Goal: Information Seeking & Learning: Learn about a topic

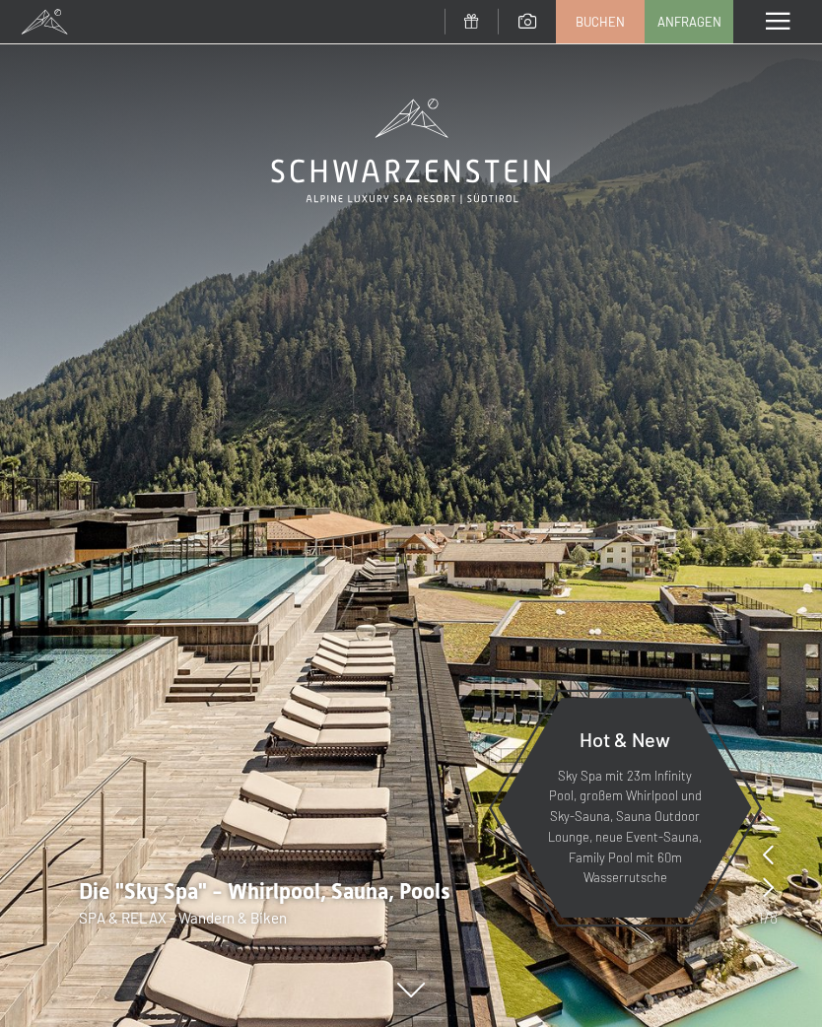
click at [776, 21] on span at bounding box center [778, 22] width 24 height 18
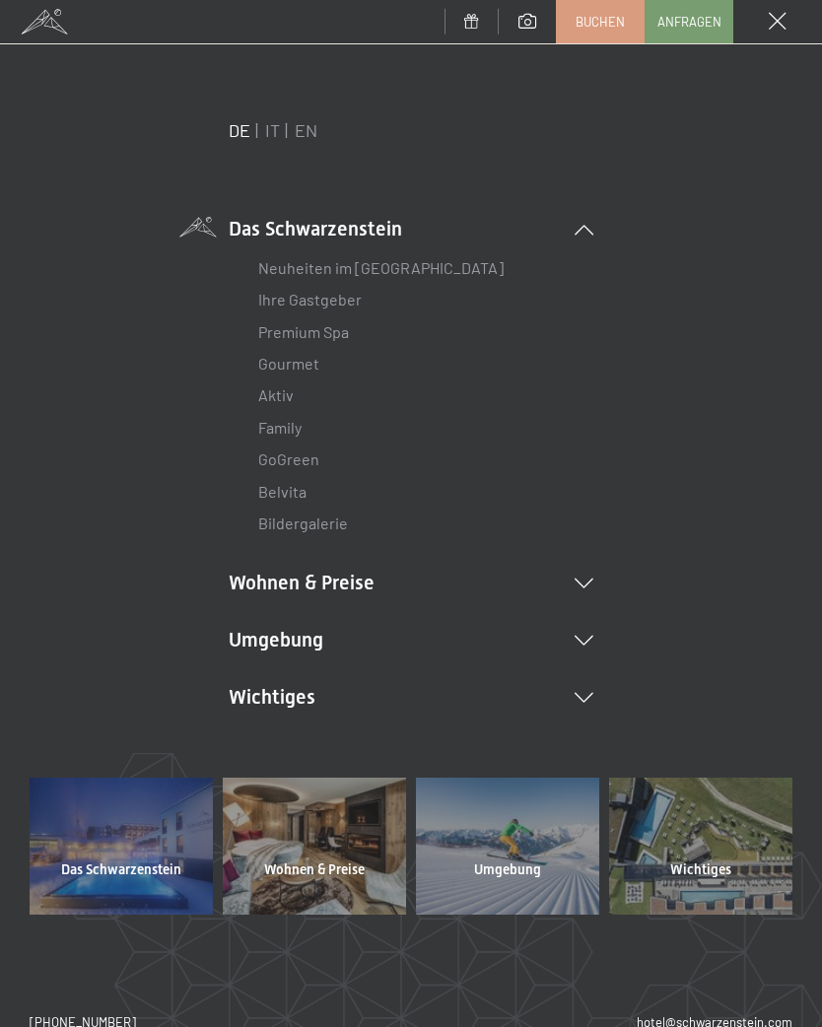
click at [590, 637] on icon at bounding box center [584, 641] width 19 height 10
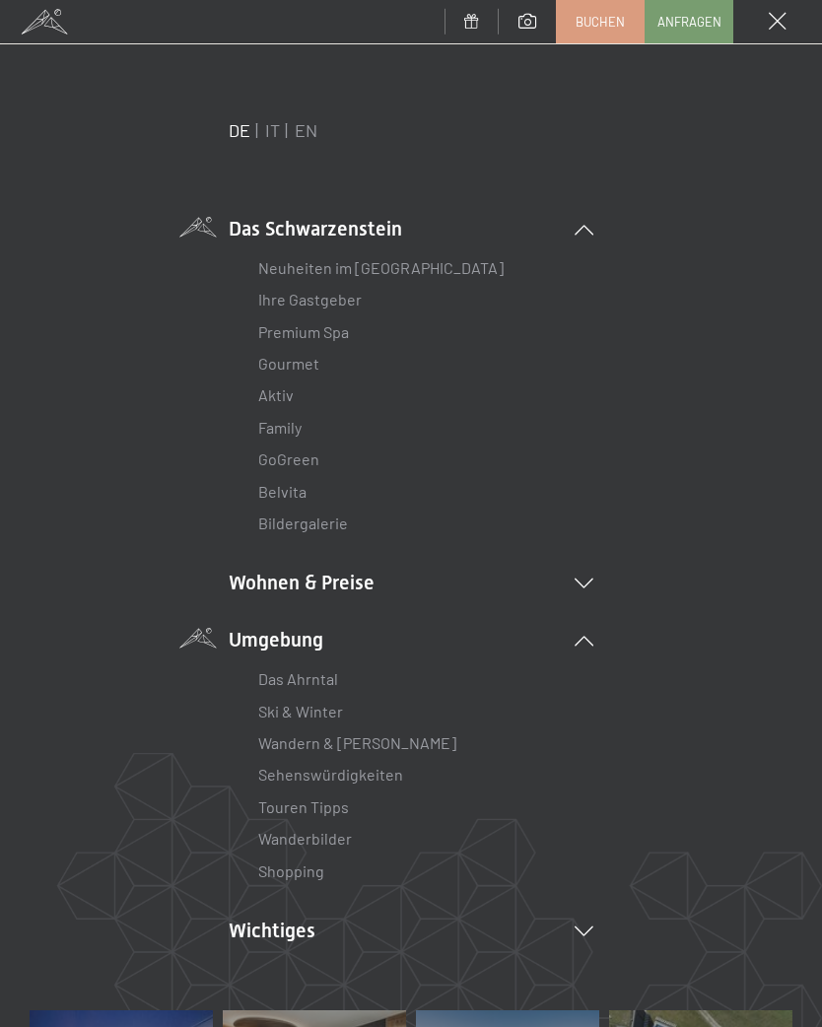
click at [351, 823] on li "Wanderbilder" at bounding box center [411, 839] width 306 height 32
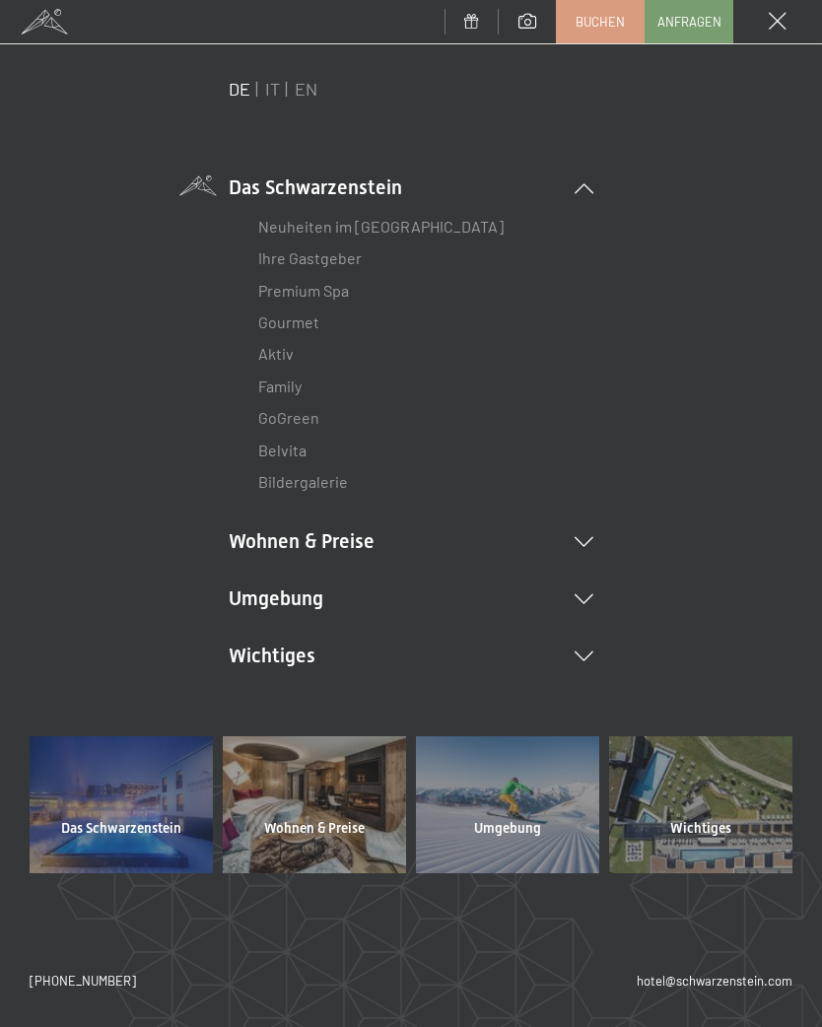
scroll to position [39, 0]
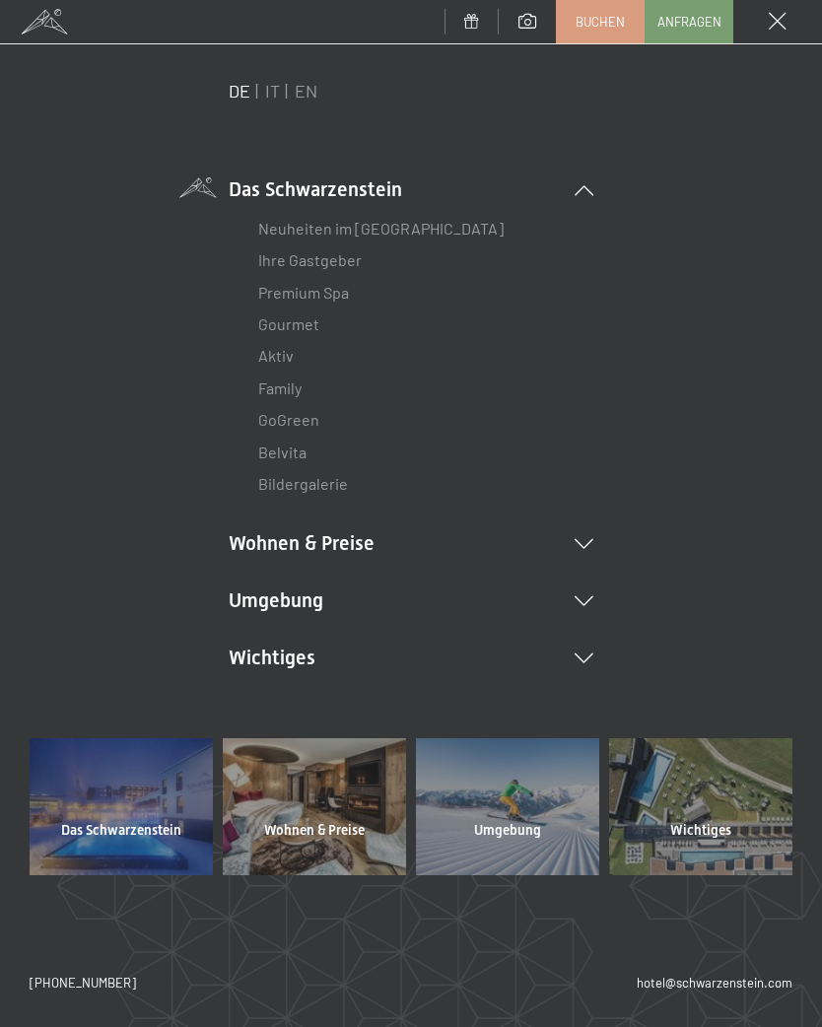
click at [589, 596] on icon at bounding box center [584, 601] width 19 height 10
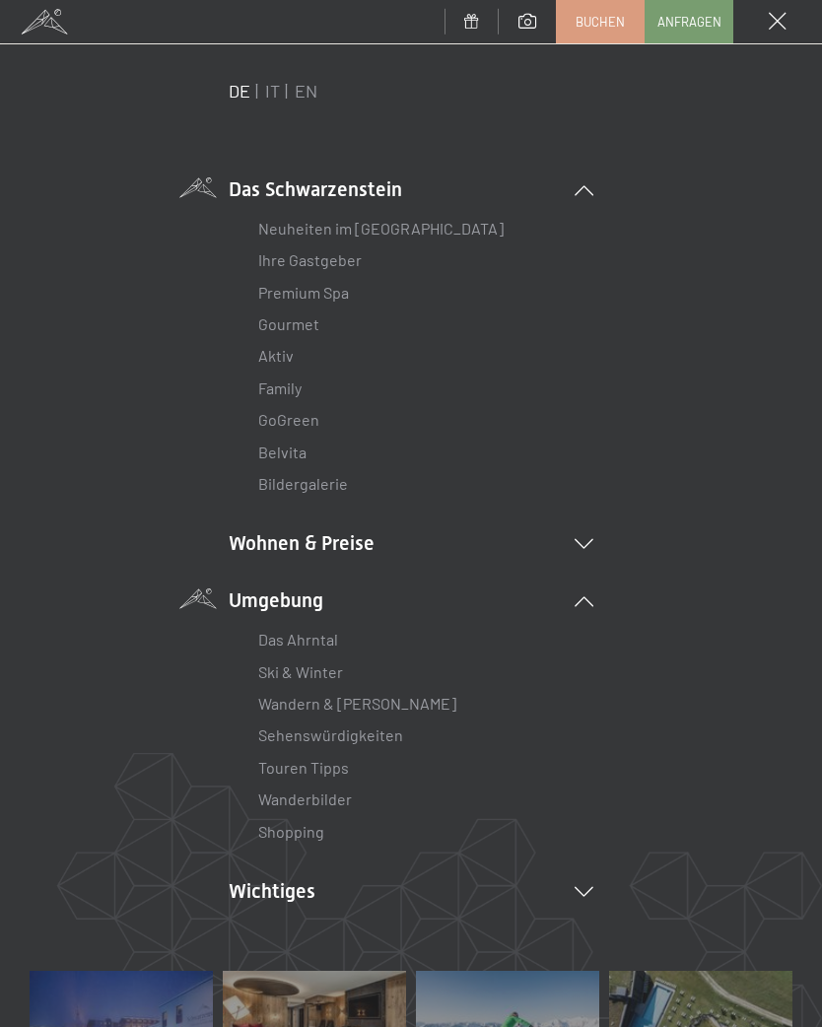
click at [349, 792] on link "Wanderbilder" at bounding box center [305, 799] width 94 height 19
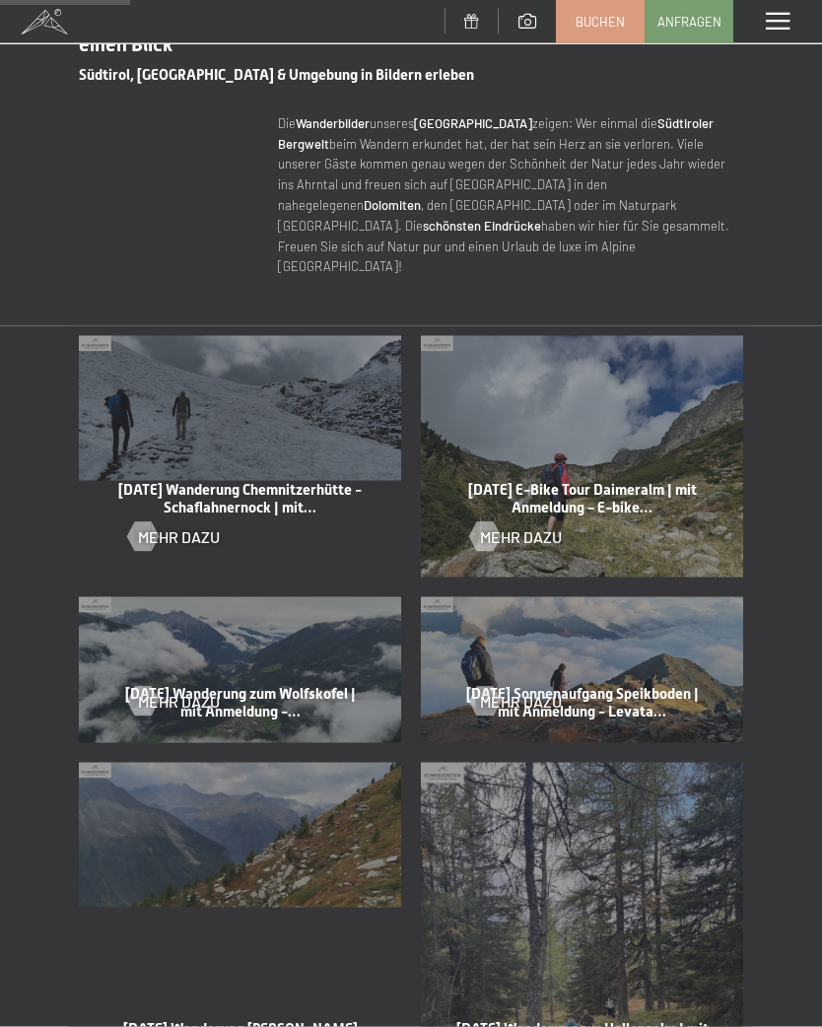
scroll to position [736, 0]
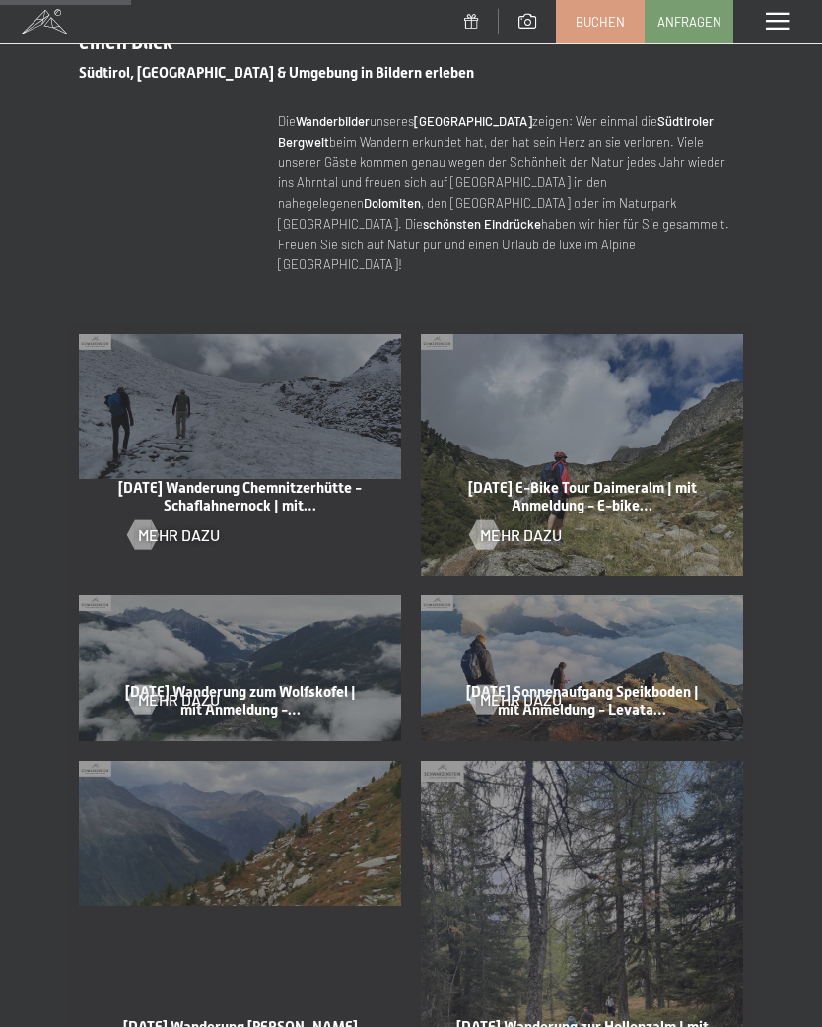
click at [491, 520] on div at bounding box center [484, 535] width 17 height 30
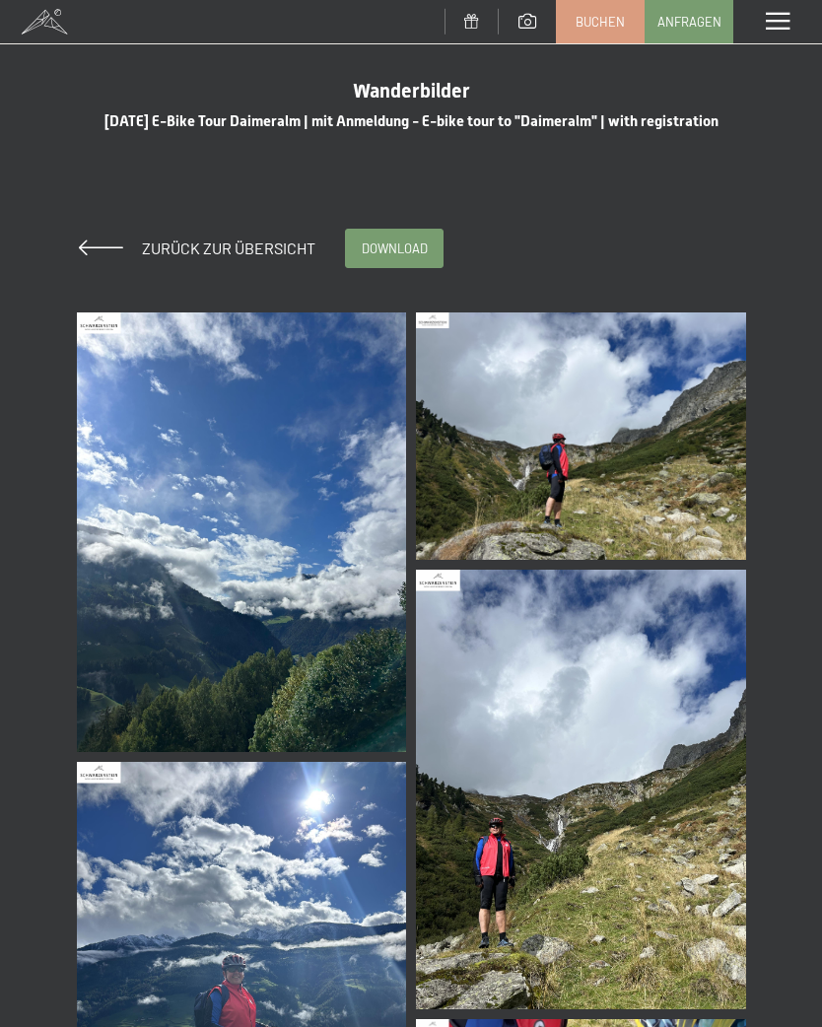
click at [294, 613] on img at bounding box center [242, 532] width 330 height 440
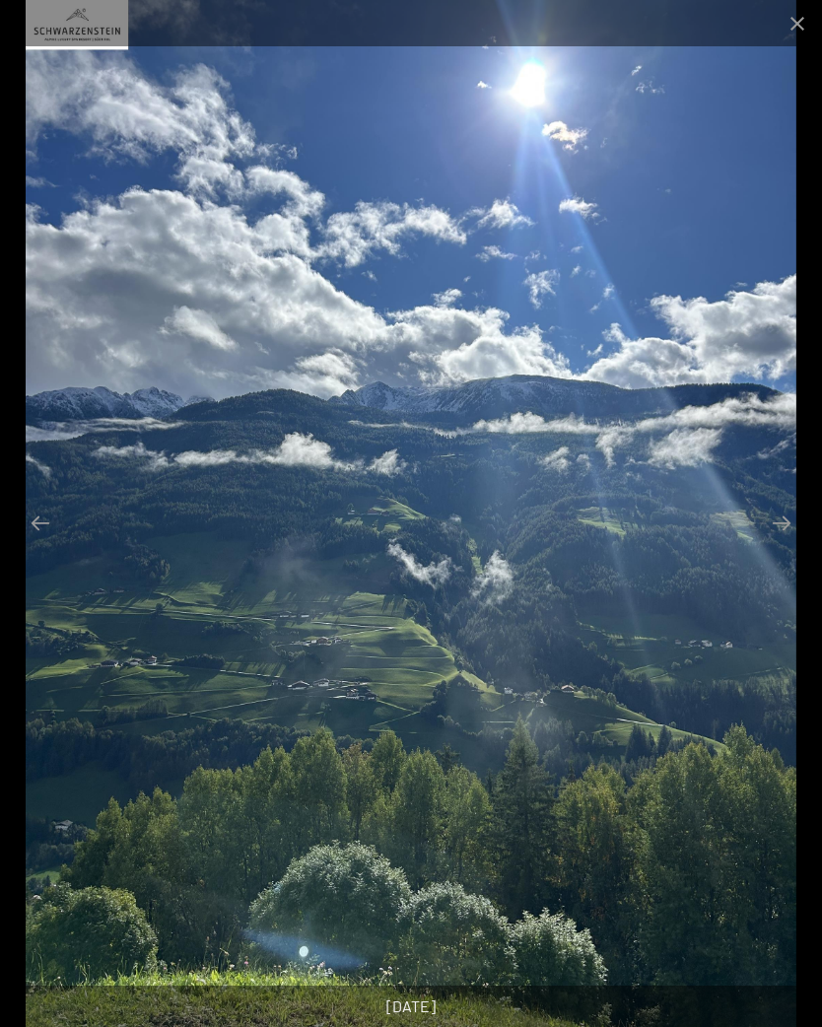
click at [811, 2] on button "Close gallery" at bounding box center [797, 23] width 49 height 46
